Goal: Information Seeking & Learning: Learn about a topic

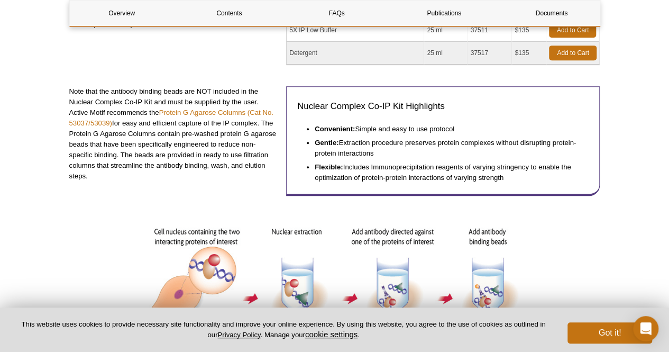
scroll to position [301, 0]
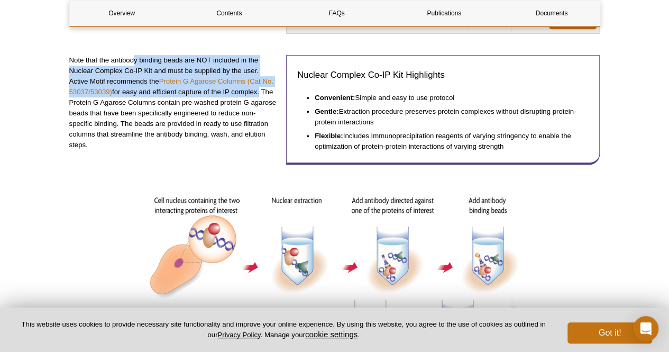
drag, startPoint x: 136, startPoint y: 57, endPoint x: 258, endPoint y: 89, distance: 126.3
click at [258, 89] on p "Note that the antibody binding beads are NOT included in the Nuclear Complex Co…" at bounding box center [173, 102] width 209 height 95
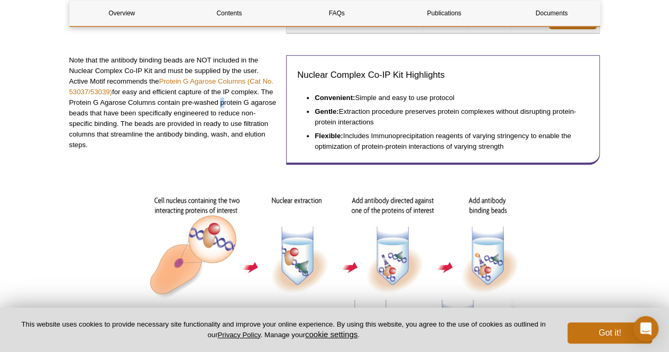
click at [219, 104] on p "Note that the antibody binding beads are NOT included in the Nuclear Complex Co…" at bounding box center [173, 102] width 209 height 95
click at [136, 79] on p "Note that the antibody binding beads are NOT included in the Nuclear Complex Co…" at bounding box center [173, 102] width 209 height 95
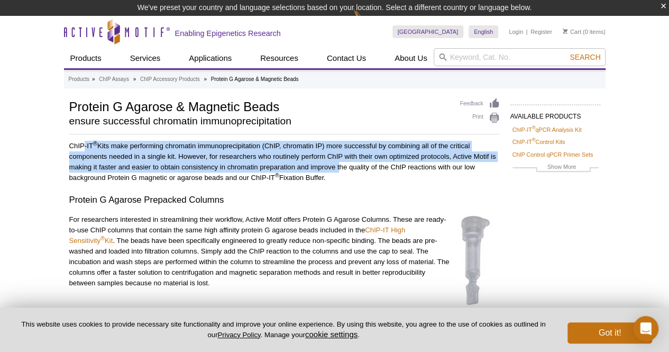
drag, startPoint x: 84, startPoint y: 145, endPoint x: 338, endPoint y: 168, distance: 254.9
click at [338, 168] on p "ChIP-IT ® Kits make performing chromatin immunoprecipitation (ChIP, chromatin I…" at bounding box center [284, 162] width 430 height 42
click at [331, 180] on p "ChIP-IT ® Kits make performing chromatin immunoprecipitation (ChIP, chromatin I…" at bounding box center [284, 162] width 430 height 42
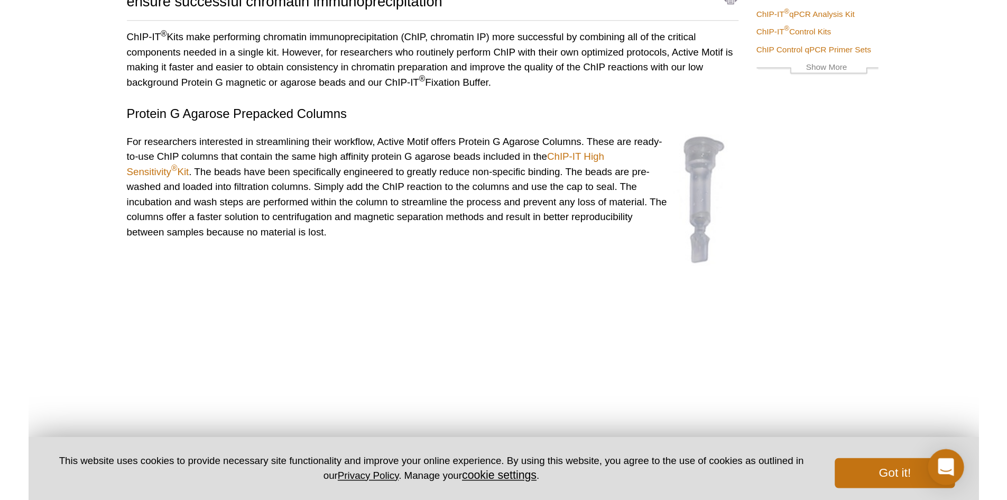
scroll to position [100, 0]
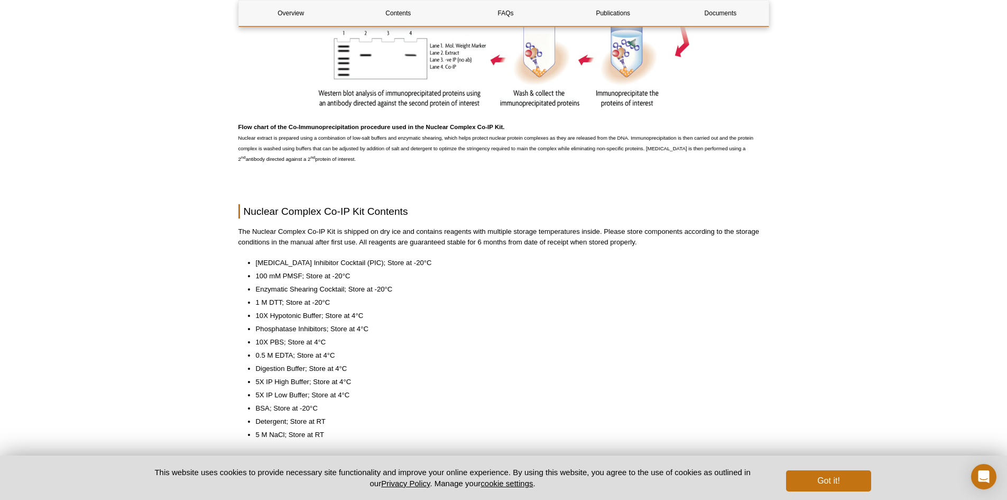
scroll to position [793, 0]
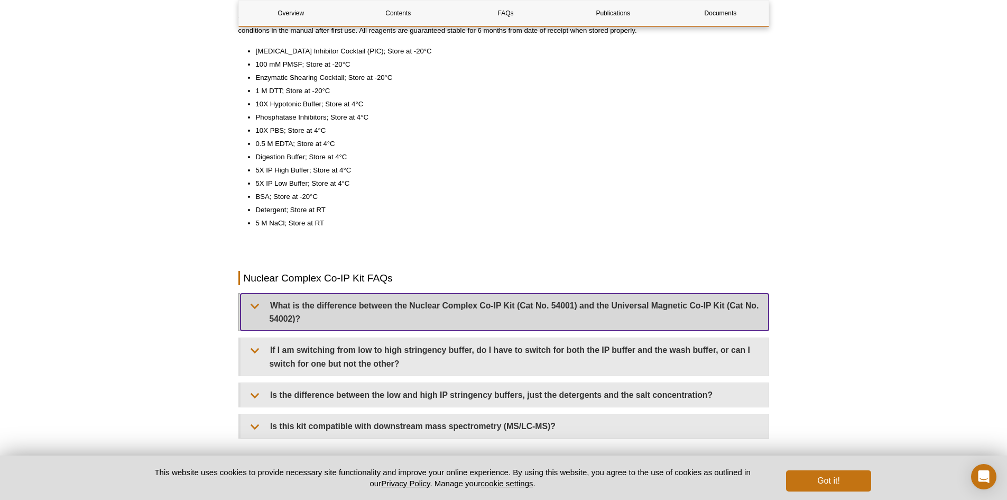
click at [377, 312] on summary "What is the difference between the Nuclear Complex Co-IP Kit (Cat No. 54001) an…" at bounding box center [505, 311] width 528 height 37
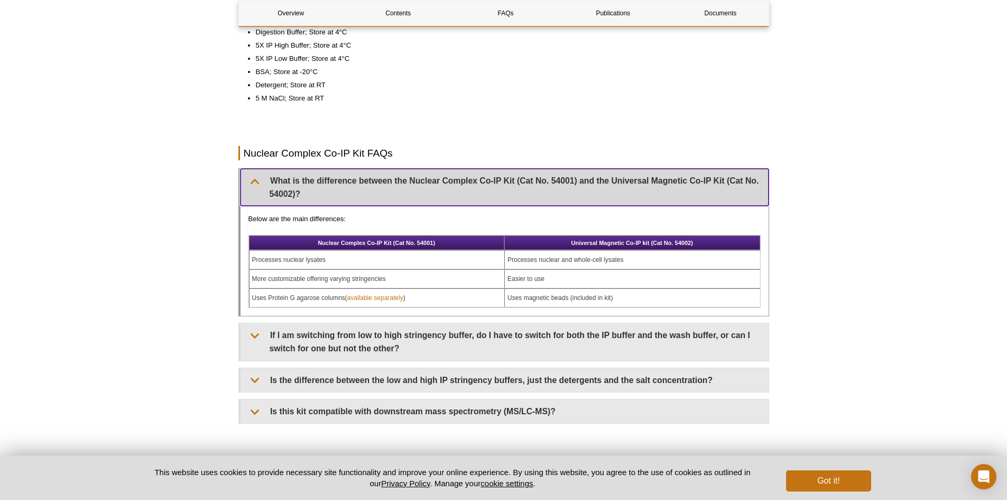
scroll to position [952, 0]
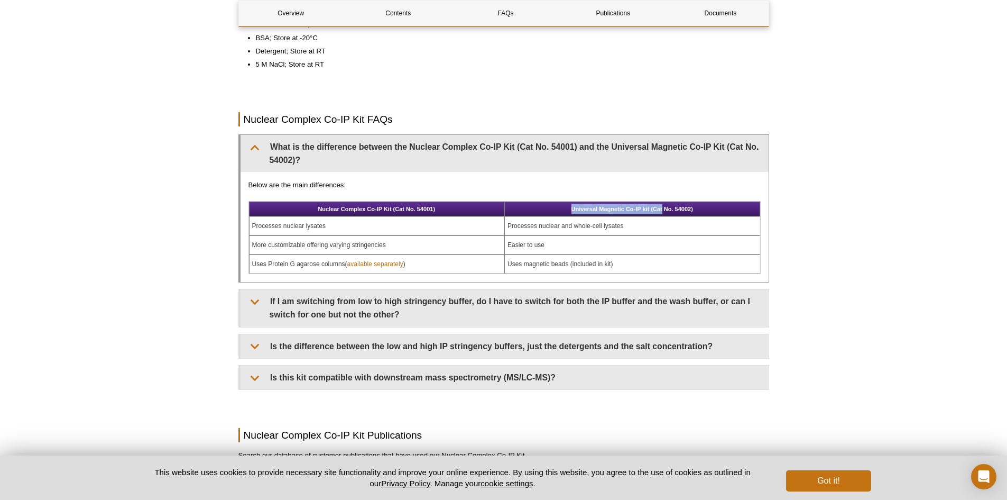
drag, startPoint x: 553, startPoint y: 212, endPoint x: 663, endPoint y: 213, distance: 110.5
click at [663, 213] on th "Universal Magnetic Co-IP kit (Cat No. 54002)" at bounding box center [632, 208] width 256 height 15
click at [594, 226] on td "Processes nuclear and whole-cell lysates" at bounding box center [632, 225] width 256 height 19
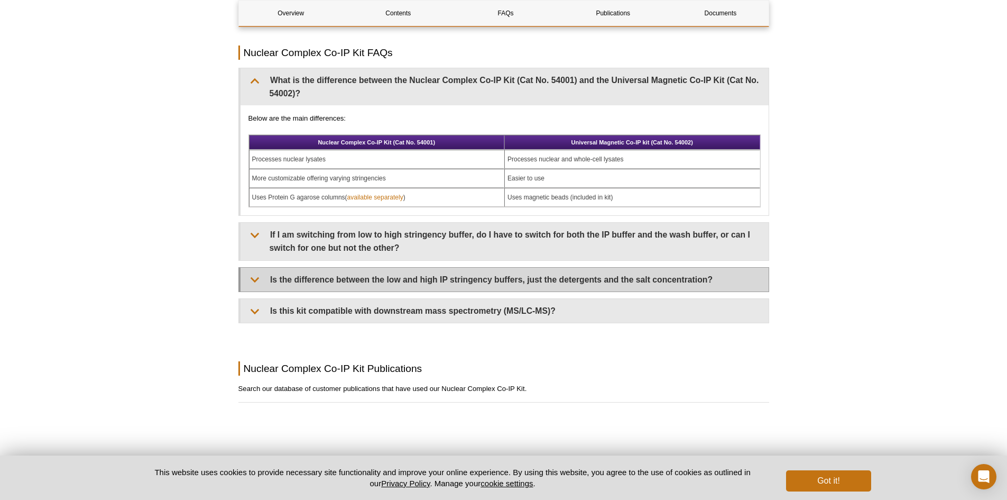
scroll to position [1163, 0]
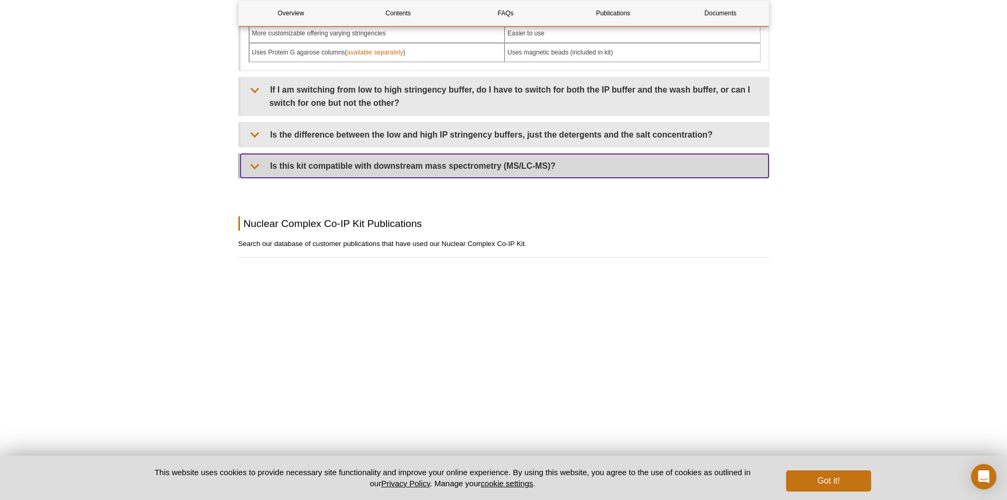
click at [268, 170] on summary "Is this kit compatible with downstream mass spectrometry (MS/LC-MS)?" at bounding box center [505, 166] width 528 height 24
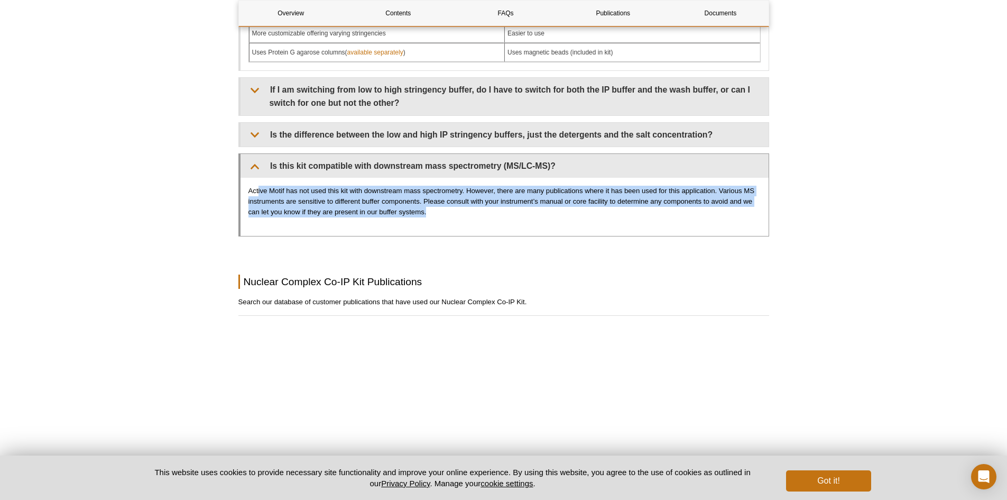
drag, startPoint x: 259, startPoint y: 194, endPoint x: 696, endPoint y: 219, distance: 437.5
click at [696, 219] on div "Active Motif has not used this kit with downstream mass spectrometry. However, …" at bounding box center [505, 207] width 528 height 58
click at [684, 225] on div "Active Motif has not used this kit with downstream mass spectrometry. However, …" at bounding box center [505, 207] width 528 height 58
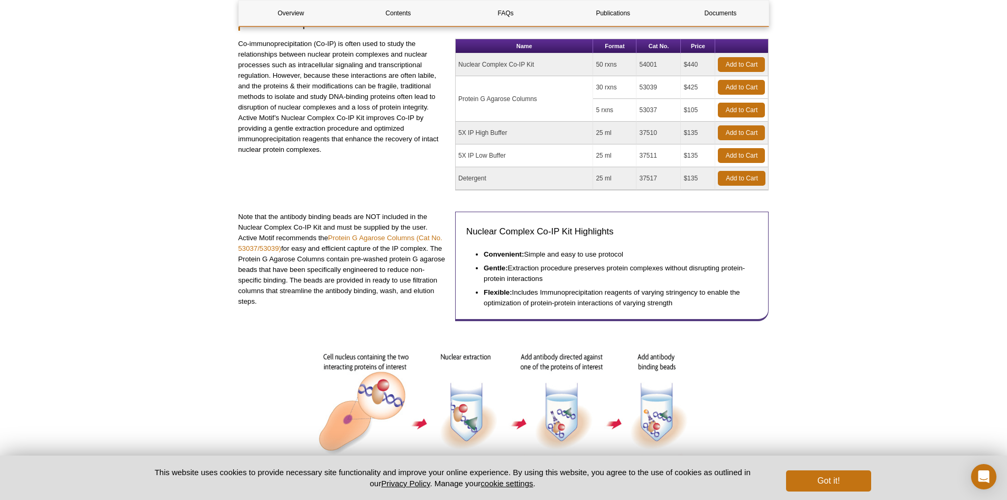
scroll to position [0, 0]
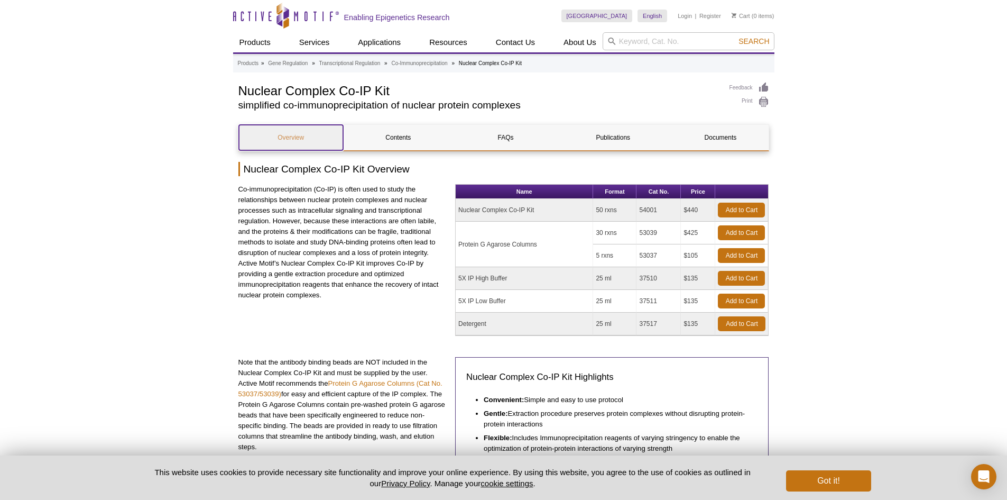
click at [303, 134] on link "Overview" at bounding box center [291, 137] width 104 height 25
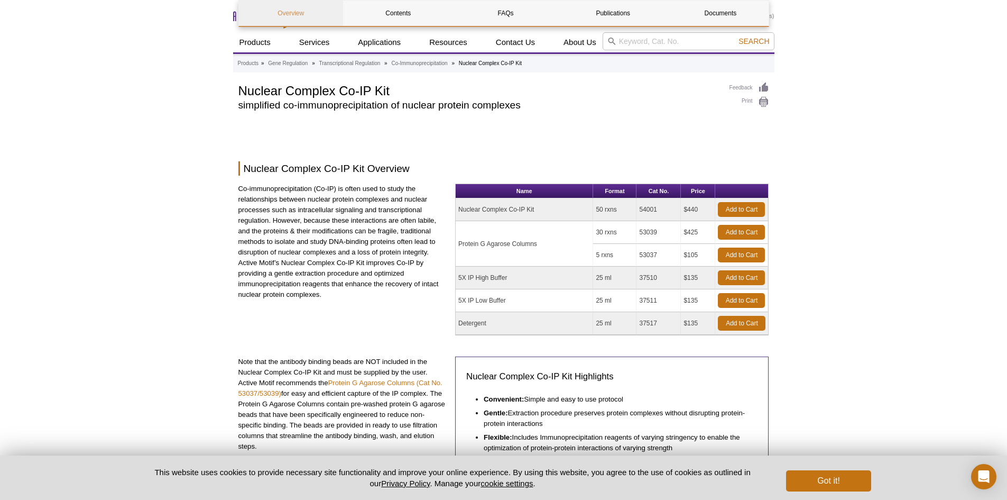
scroll to position [102, 0]
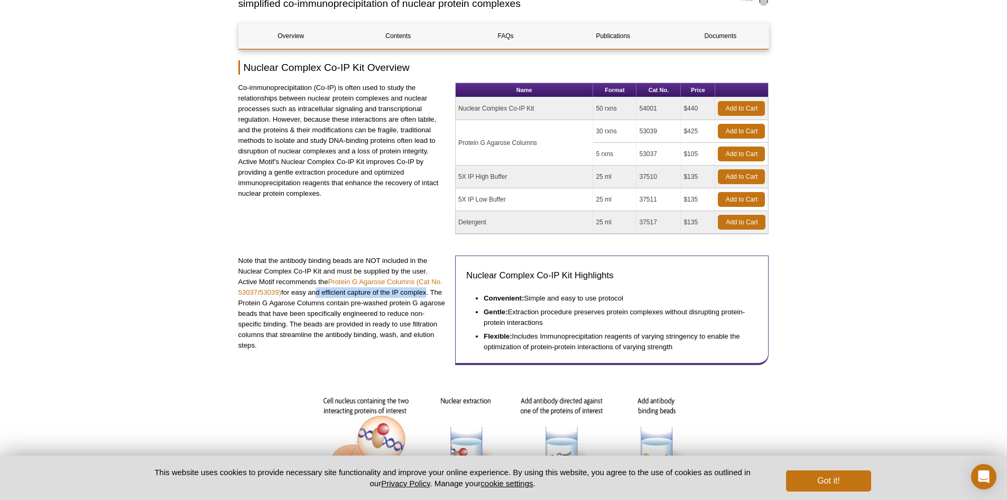
drag, startPoint x: 314, startPoint y: 291, endPoint x: 426, endPoint y: 290, distance: 112.1
click at [426, 290] on p "Note that the antibody binding beads are NOT included in the Nuclear Complex Co…" at bounding box center [342, 302] width 209 height 95
click at [294, 323] on p "Note that the antibody binding beads are NOT included in the Nuclear Complex Co…" at bounding box center [342, 302] width 209 height 95
click at [298, 311] on p "Note that the antibody binding beads are NOT included in the Nuclear Complex Co…" at bounding box center [342, 302] width 209 height 95
drag, startPoint x: 360, startPoint y: 302, endPoint x: 440, endPoint y: 311, distance: 80.4
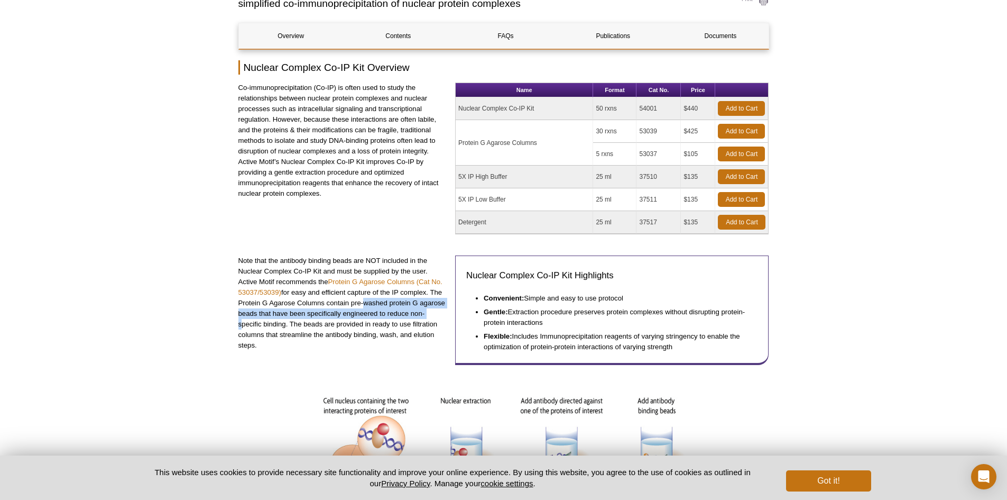
click at [440, 311] on p "Note that the antibody binding beads are NOT included in the Nuclear Complex Co…" at bounding box center [342, 302] width 209 height 95
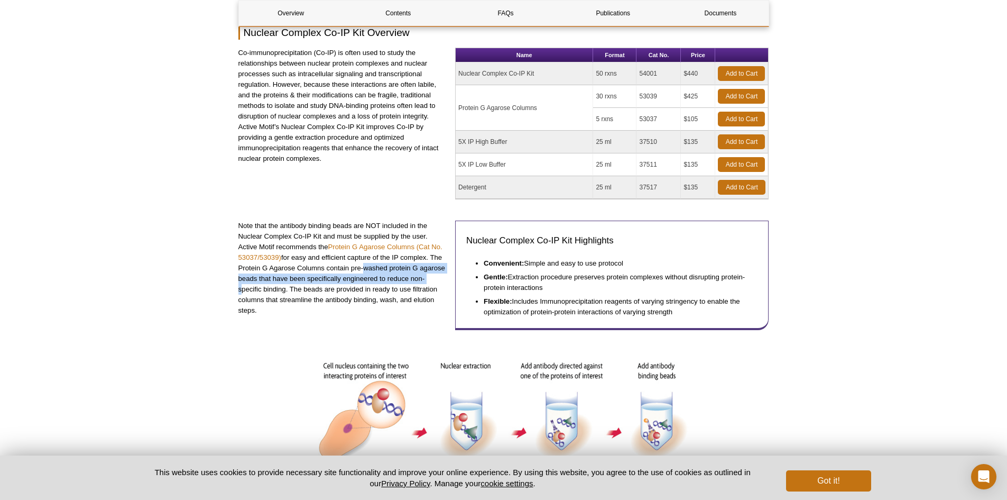
scroll to position [154, 0]
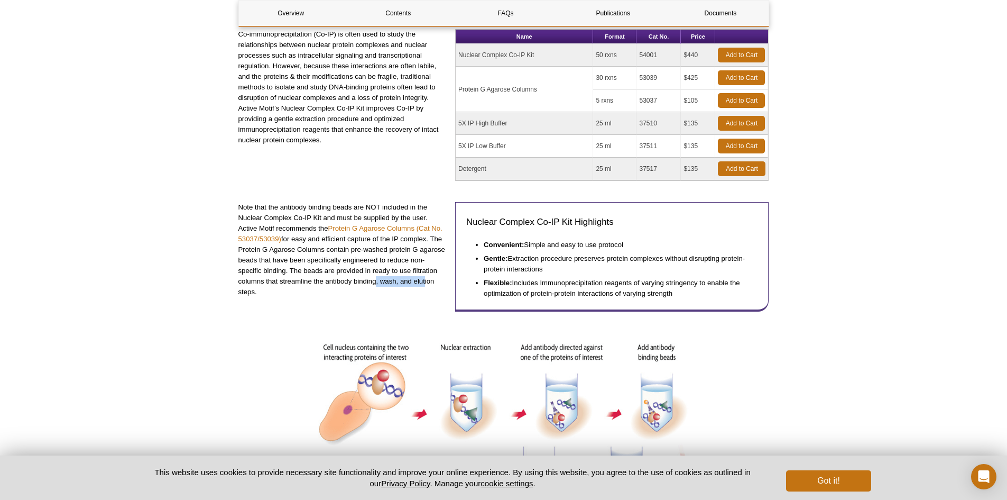
drag, startPoint x: 373, startPoint y: 278, endPoint x: 421, endPoint y: 280, distance: 48.2
click at [421, 280] on p "Note that the antibody binding beads are NOT included in the Nuclear Complex Co…" at bounding box center [342, 249] width 209 height 95
click at [333, 292] on p "Note that the antibody binding beads are NOT included in the Nuclear Complex Co…" at bounding box center [342, 249] width 209 height 95
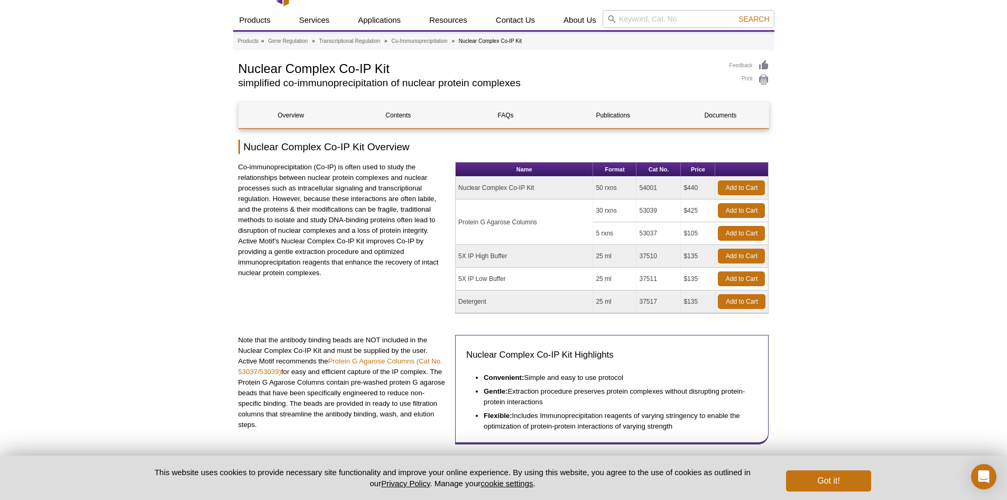
scroll to position [0, 0]
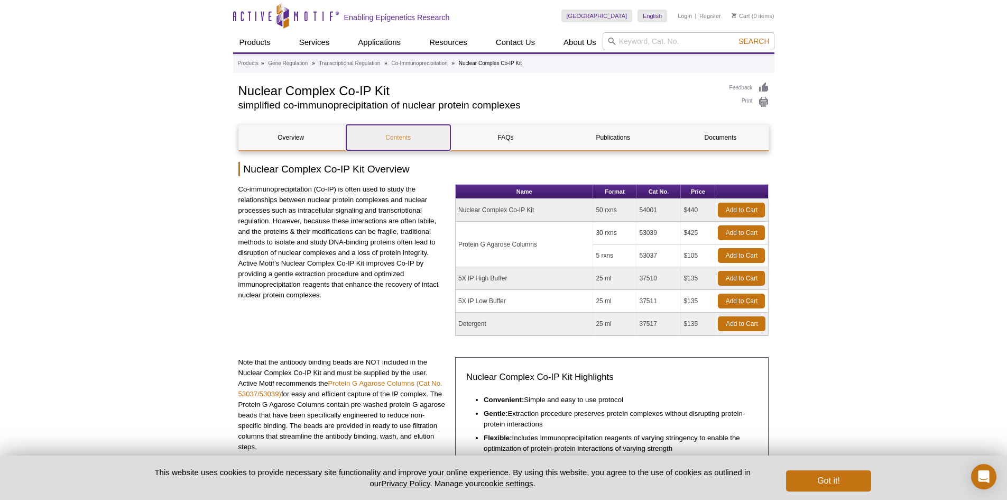
click at [404, 142] on link "Contents" at bounding box center [398, 137] width 104 height 25
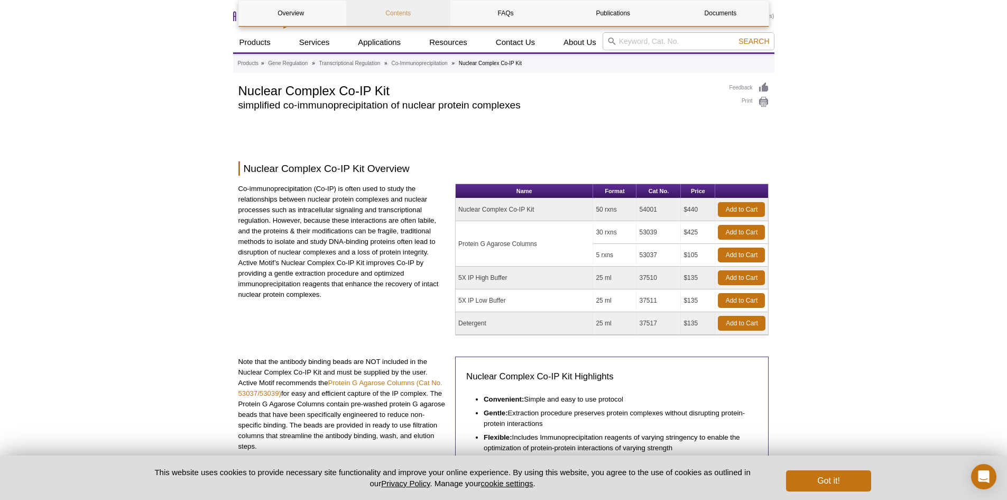
scroll to position [753, 0]
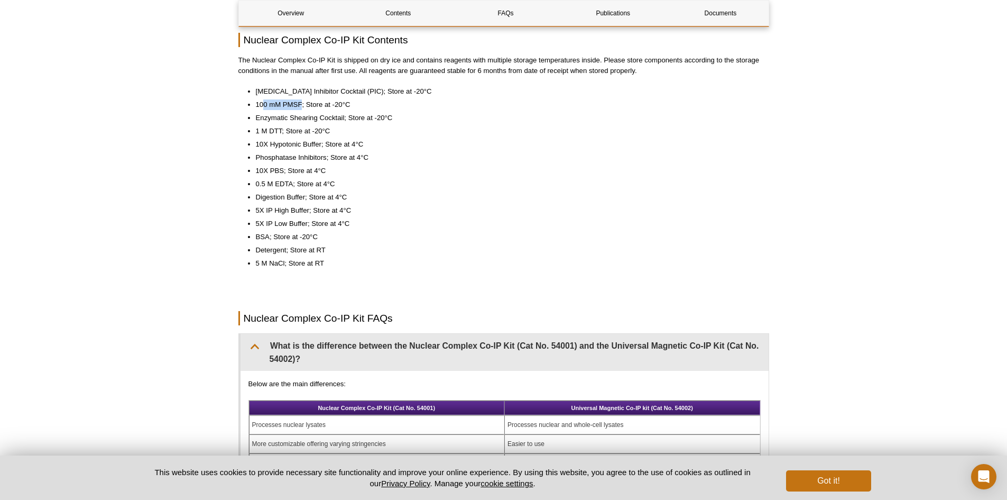
drag, startPoint x: 264, startPoint y: 103, endPoint x: 301, endPoint y: 102, distance: 37.0
click at [301, 102] on li "100 mM PMSF; Store at -20°C" at bounding box center [507, 104] width 503 height 11
drag, startPoint x: 262, startPoint y: 118, endPoint x: 333, endPoint y: 116, distance: 70.9
click at [333, 116] on li "Enzymatic Shearing Cocktail; Store at -20°C" at bounding box center [507, 118] width 503 height 11
click at [340, 133] on li "1 M DTT; Store at -20°C" at bounding box center [507, 131] width 503 height 11
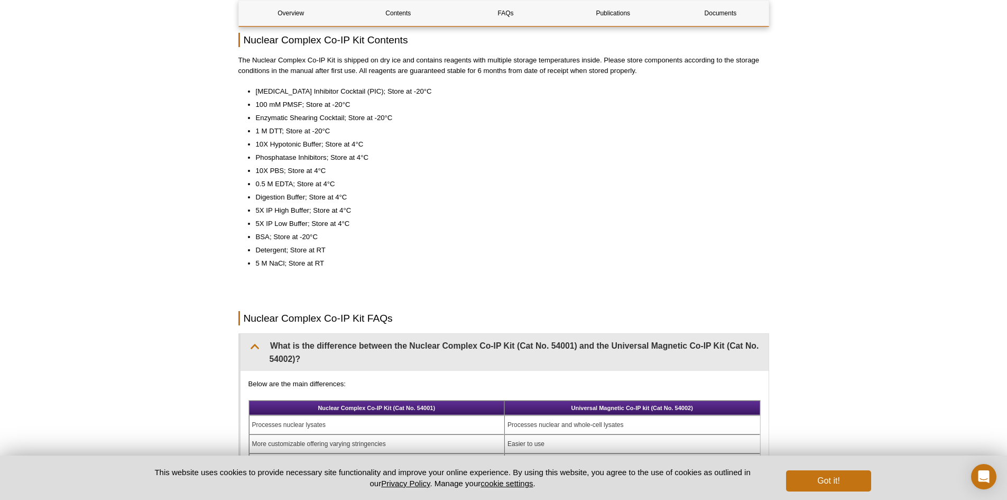
drag, startPoint x: 261, startPoint y: 132, endPoint x: 270, endPoint y: 131, distance: 9.1
click at [270, 131] on li "1 M DTT; Store at -20°C" at bounding box center [507, 131] width 503 height 11
drag, startPoint x: 262, startPoint y: 144, endPoint x: 277, endPoint y: 144, distance: 14.8
click at [276, 144] on li "10X Hypotonic Buffer; Store at 4°C" at bounding box center [507, 144] width 503 height 11
drag, startPoint x: 264, startPoint y: 155, endPoint x: 286, endPoint y: 157, distance: 21.7
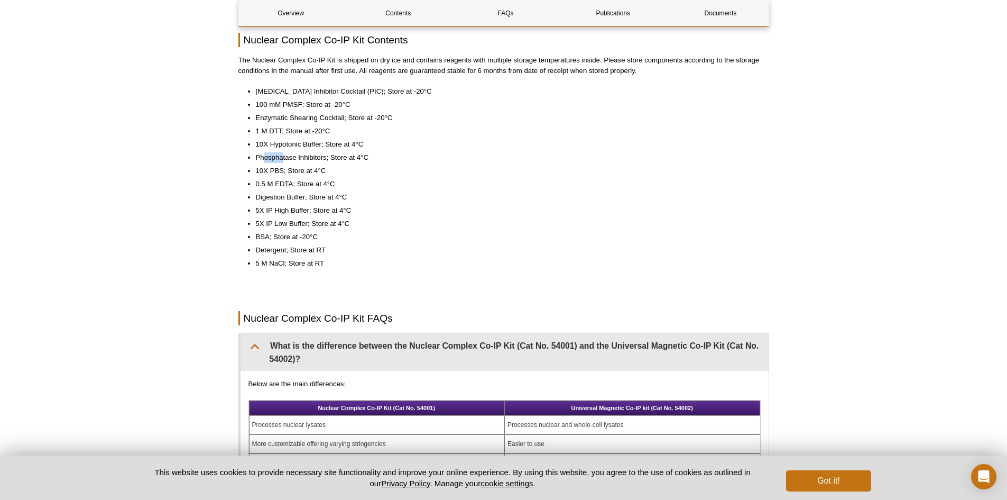
click at [284, 157] on li "Phosphatase Inhibitors; Store at 4°C" at bounding box center [507, 157] width 503 height 11
drag, startPoint x: 273, startPoint y: 172, endPoint x: 286, endPoint y: 174, distance: 12.9
click at [289, 171] on li "10X PBS; Store at 4°C" at bounding box center [507, 171] width 503 height 11
click at [297, 186] on li "0.5 M EDTA; Store at 4°C" at bounding box center [507, 184] width 503 height 11
drag, startPoint x: 283, startPoint y: 197, endPoint x: 290, endPoint y: 197, distance: 6.9
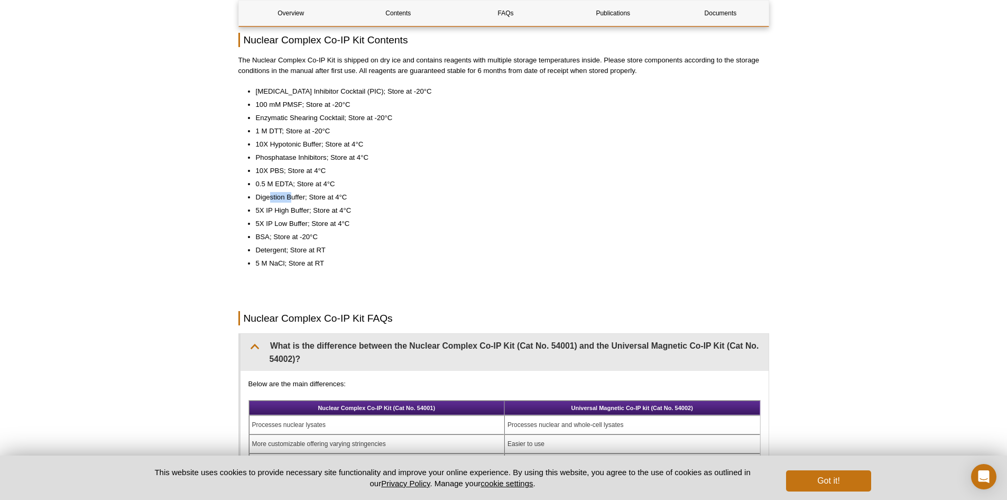
click at [290, 197] on li "Digestion Buffer; Store at 4°C" at bounding box center [507, 197] width 503 height 11
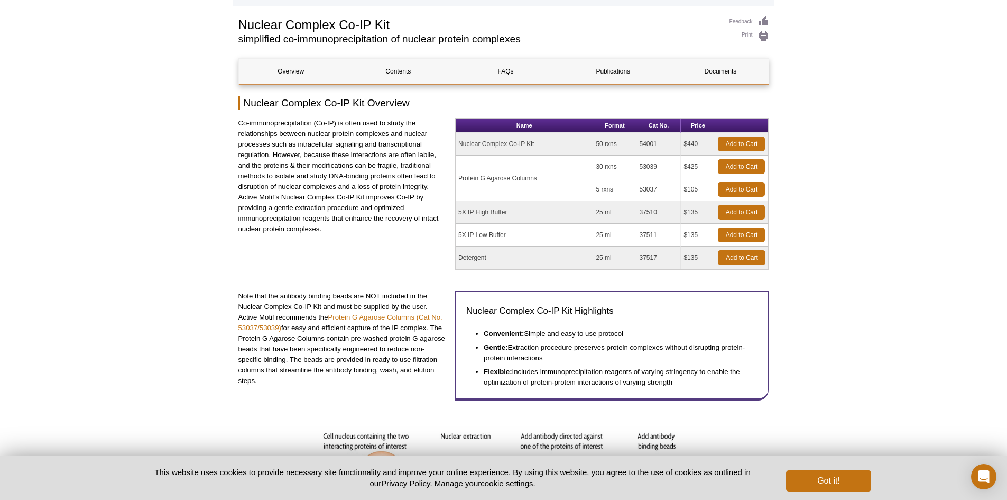
scroll to position [66, 0]
